Goal: Task Accomplishment & Management: Manage account settings

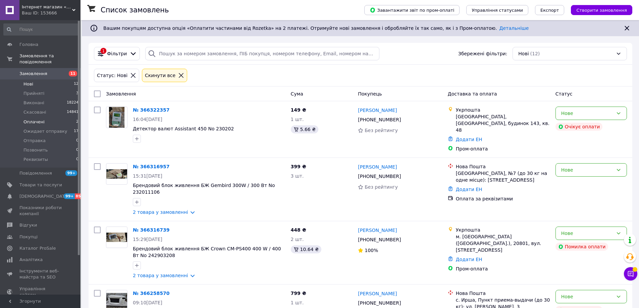
click at [40, 119] on span "Оплачені" at bounding box center [33, 122] width 21 height 6
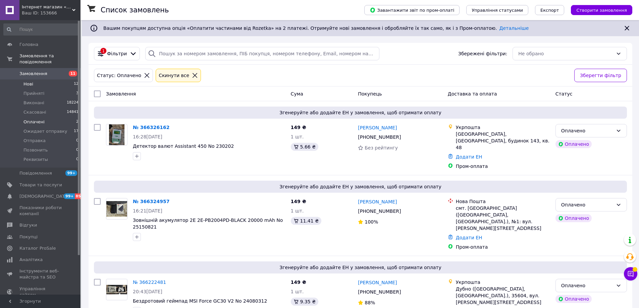
click at [40, 79] on li "Нові 12" at bounding box center [41, 83] width 82 height 9
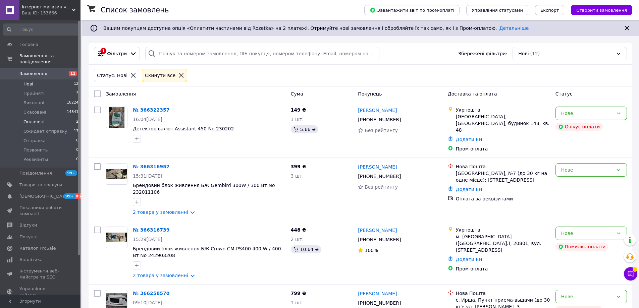
click at [57, 117] on li "Оплачені 2" at bounding box center [41, 121] width 82 height 9
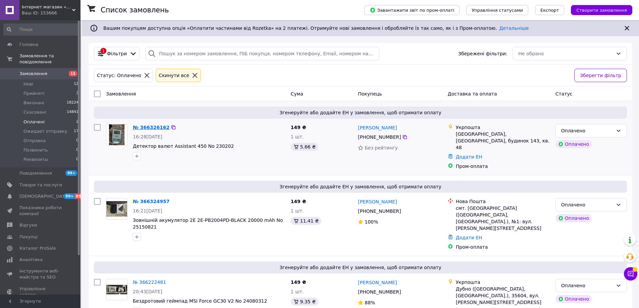
click at [145, 128] on link "№ 366326162" at bounding box center [151, 127] width 37 height 5
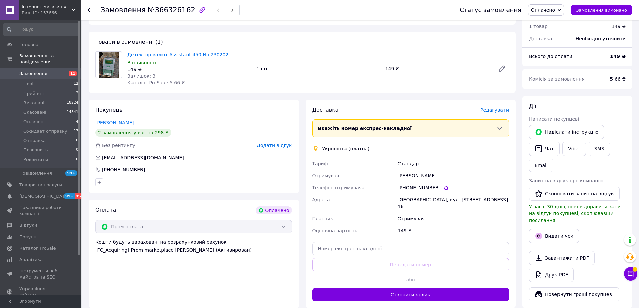
scroll to position [268, 0]
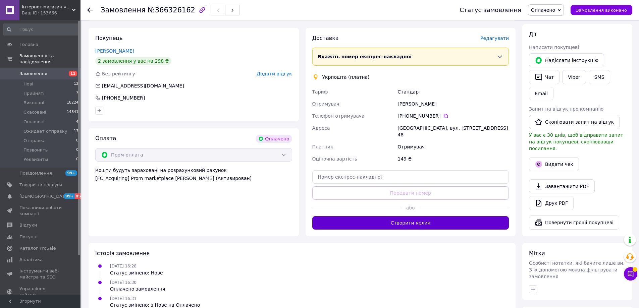
click at [428, 216] on button "Створити ярлик" at bounding box center [410, 222] width 197 height 13
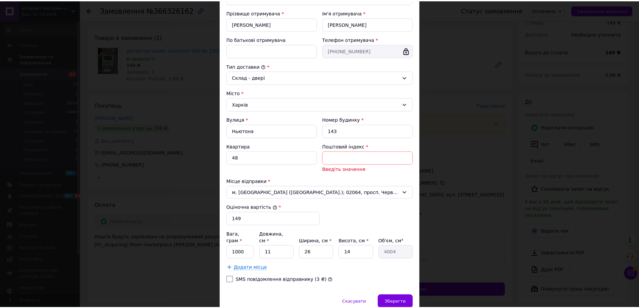
scroll to position [146, 0]
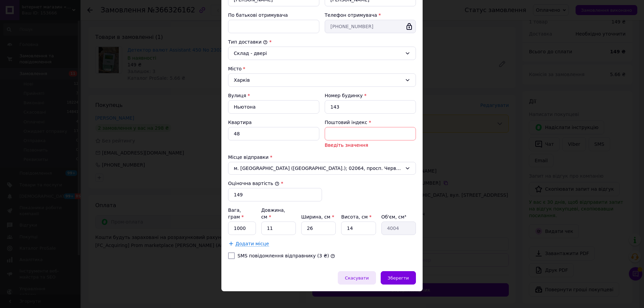
click at [369, 276] on span "Скасувати" at bounding box center [357, 278] width 24 height 5
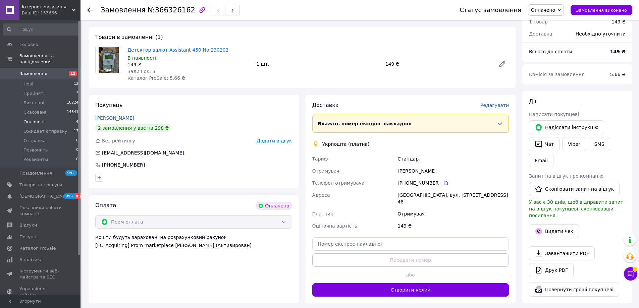
click at [48, 117] on li "Оплачені 4" at bounding box center [41, 121] width 82 height 9
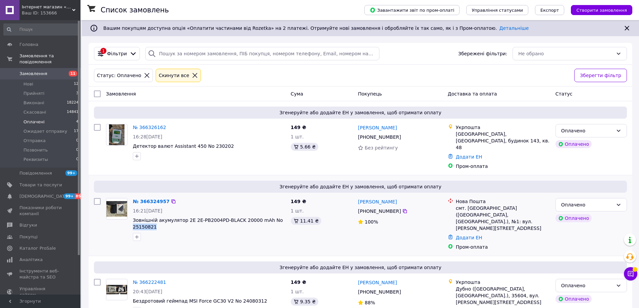
drag, startPoint x: 143, startPoint y: 220, endPoint x: 130, endPoint y: 221, distance: 13.1
click at [130, 221] on div "№ 366324957 16:21[DATE] Зовнішній акумулятор 2E 2E-PB2004PD-BLACK 20000 mAh No …" at bounding box center [209, 219] width 158 height 48
copy span "25150821"
click at [159, 199] on link "№ 366324957" at bounding box center [151, 201] width 37 height 5
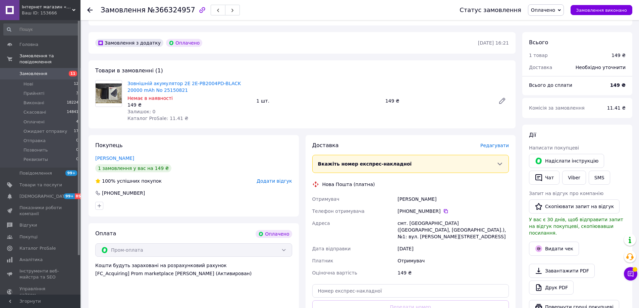
scroll to position [268, 0]
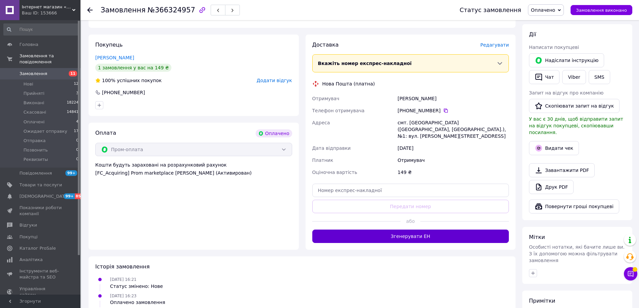
click at [452, 230] on button "Згенерувати ЕН" at bounding box center [410, 236] width 197 height 13
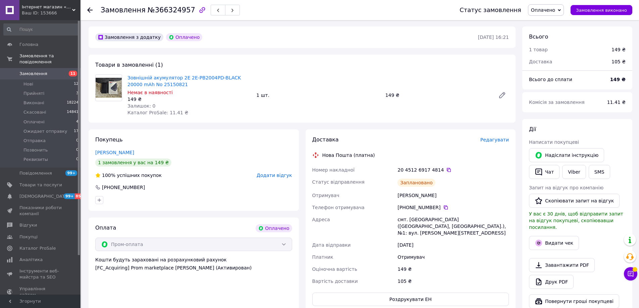
scroll to position [168, 0]
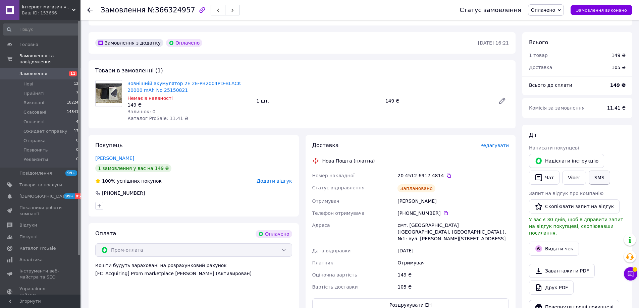
click at [603, 171] on button "SMS" at bounding box center [599, 178] width 21 height 14
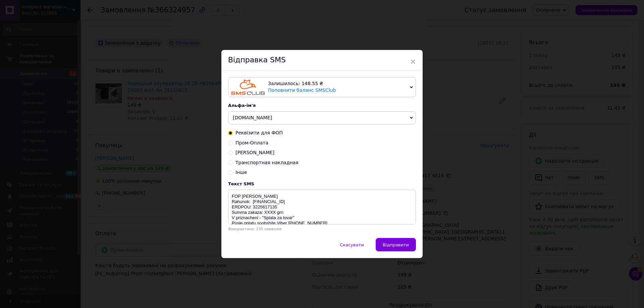
click at [262, 143] on span "Пром-Оплата" at bounding box center [251, 142] width 33 height 5
click at [233, 143] on input "Пром-Оплата" at bounding box center [230, 142] width 5 height 5
radio input "true"
radio input "false"
type textarea "Vash zakaz prinjat i bydet otpravlen soglasno grafika [URL][DOMAIN_NAME] Nash t…"
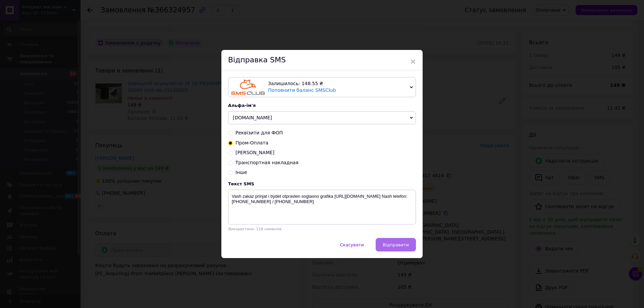
click at [387, 243] on span "Відправити" at bounding box center [396, 244] width 26 height 5
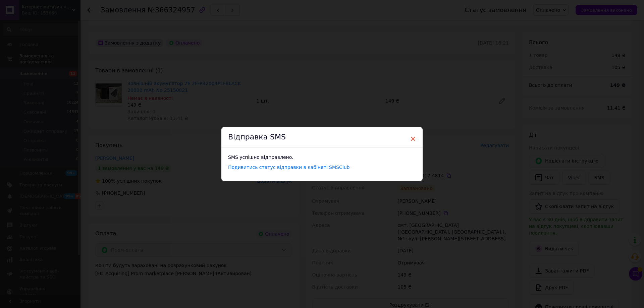
click at [411, 139] on span "×" at bounding box center [413, 138] width 6 height 11
click at [414, 136] on div "Відправка SMS" at bounding box center [319, 137] width 201 height 20
click at [411, 137] on span "×" at bounding box center [410, 138] width 6 height 11
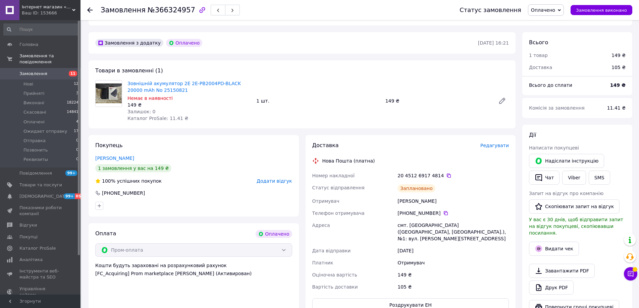
click at [562, 15] on span "Оплачено" at bounding box center [546, 9] width 36 height 11
click at [555, 54] on li "Ожидает отправку" at bounding box center [553, 54] width 51 height 10
